Goal: Navigation & Orientation: Understand site structure

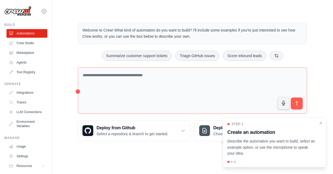
click at [42, 11] on icon at bounding box center [44, 11] width 6 height 6
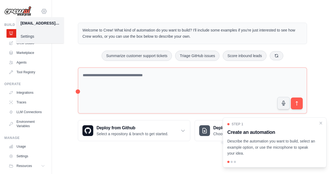
click at [42, 11] on icon at bounding box center [44, 11] width 6 height 6
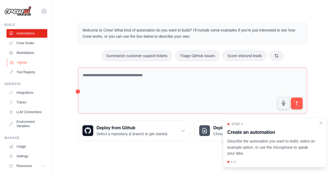
click at [24, 63] on link "Agents" at bounding box center [27, 62] width 41 height 9
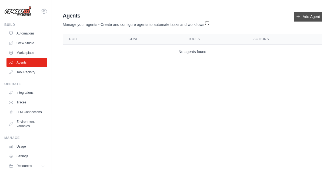
click at [300, 19] on link "Add Agent" at bounding box center [308, 17] width 28 height 10
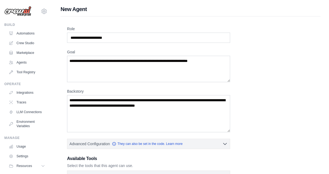
scroll to position [114, 0]
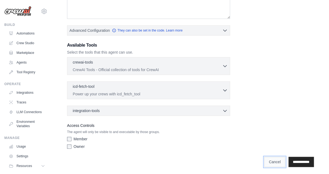
click at [264, 160] on link "Cancel" at bounding box center [274, 162] width 21 height 10
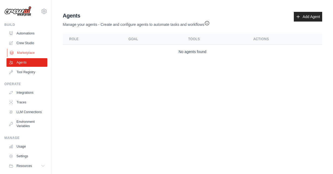
click at [32, 51] on link "Marketplace" at bounding box center [27, 53] width 41 height 9
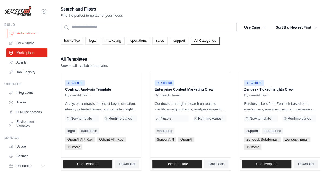
click at [24, 31] on link "Automations" at bounding box center [27, 33] width 41 height 9
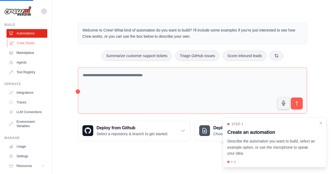
click at [25, 43] on link "Crew Studio" at bounding box center [27, 43] width 41 height 9
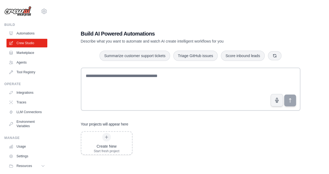
click at [25, 43] on link "Crew Studio" at bounding box center [26, 43] width 41 height 9
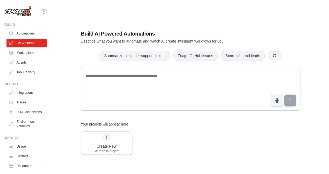
click at [25, 43] on link "Crew Studio" at bounding box center [26, 43] width 41 height 9
click at [15, 69] on link "Tool Registry" at bounding box center [27, 72] width 41 height 9
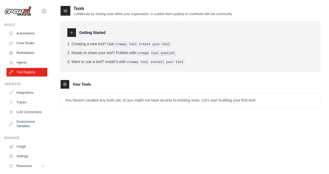
scroll to position [11, 0]
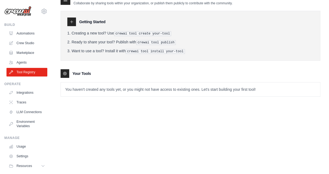
click at [231, 88] on p "You haven't created any tools yet, or you might not have access to existing one…" at bounding box center [190, 90] width 259 height 14
click at [33, 117] on link "LLM Connections" at bounding box center [27, 112] width 41 height 9
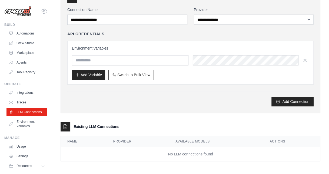
click at [18, 13] on img at bounding box center [17, 11] width 27 height 10
click at [24, 31] on link "Automations" at bounding box center [27, 33] width 41 height 9
